Goal: Task Accomplishment & Management: Manage account settings

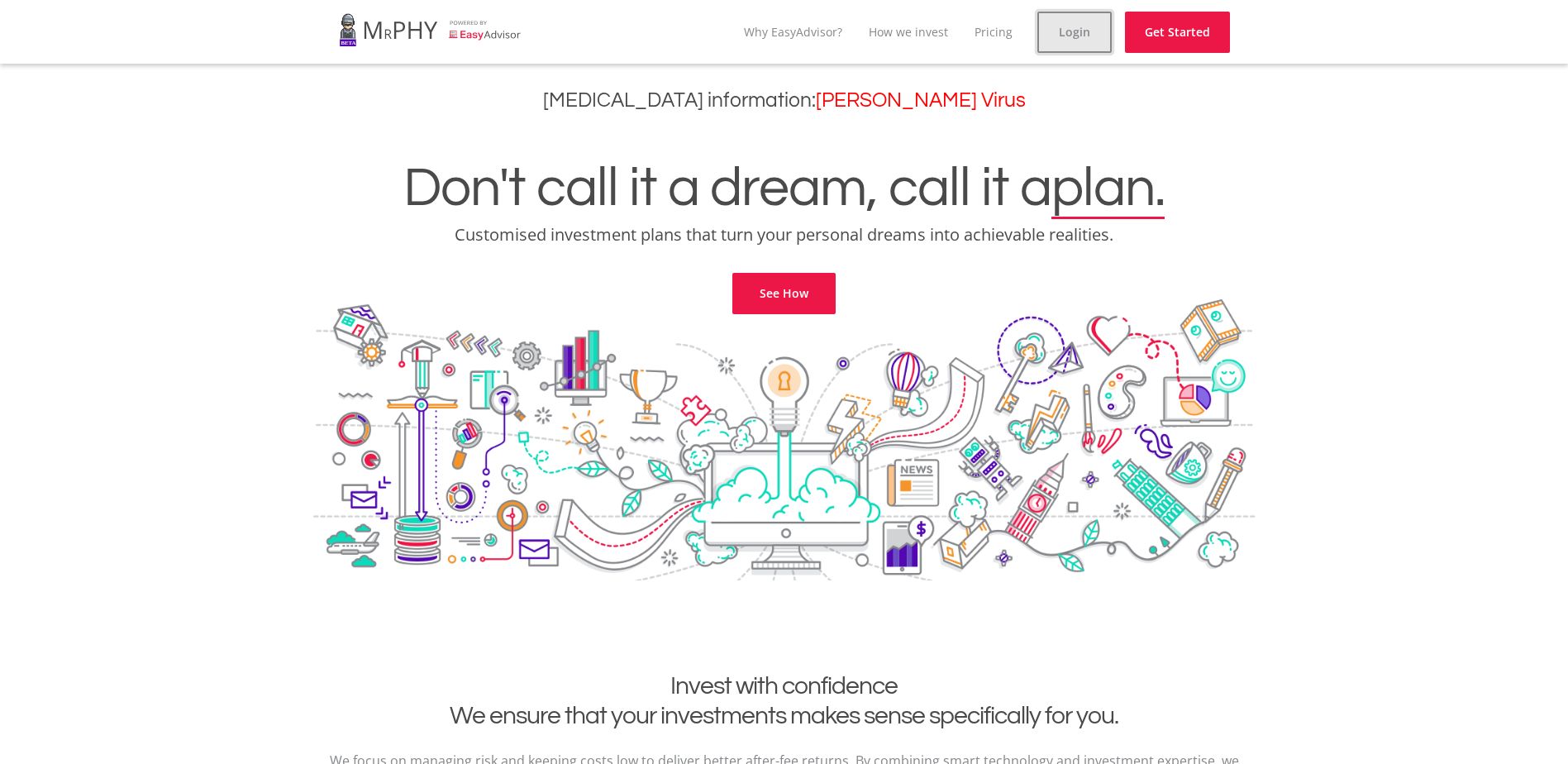
click at [1086, 33] on link "Login" at bounding box center [1074, 32] width 75 height 41
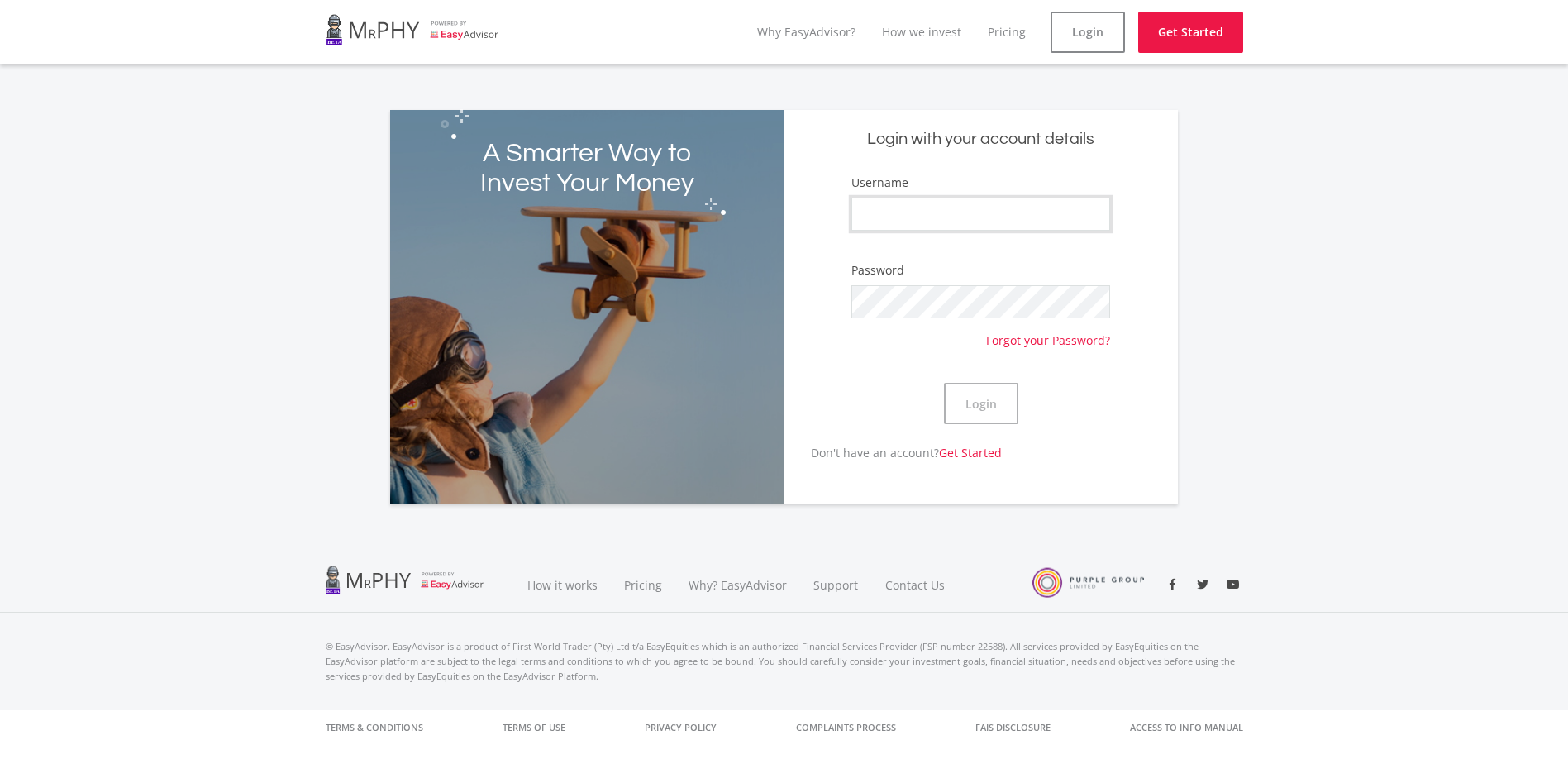
click at [934, 208] on input "Username" at bounding box center [980, 214] width 259 height 33
click at [1237, 299] on div "A Smarter Way to Invest Your Money Login with your account details Username Pas…" at bounding box center [785, 297] width 943 height 414
